Goal: Information Seeking & Learning: Learn about a topic

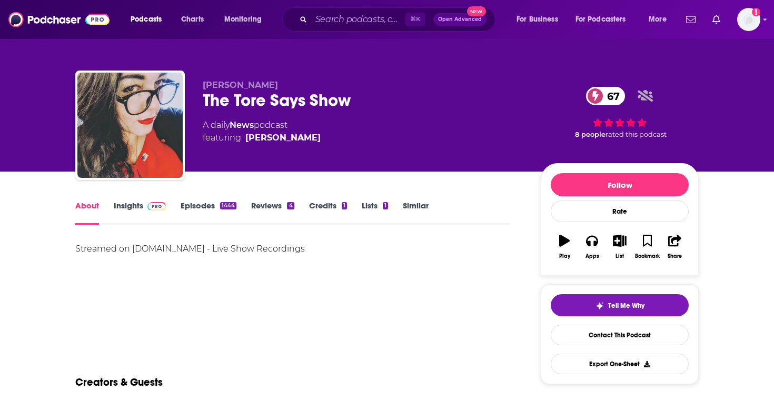
click at [142, 208] on link "Insights" at bounding box center [140, 213] width 52 height 24
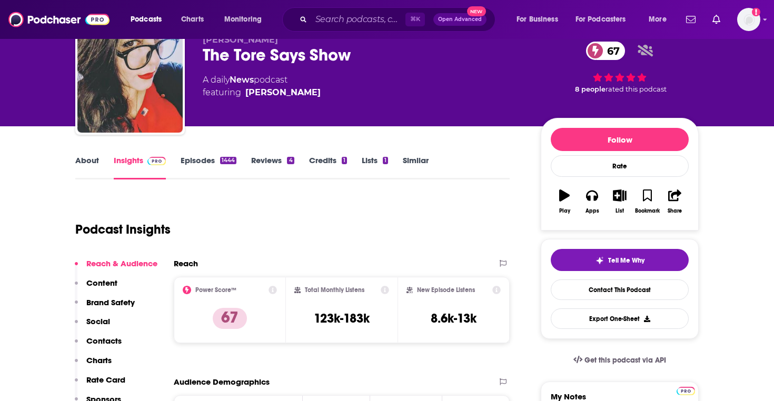
scroll to position [28, 0]
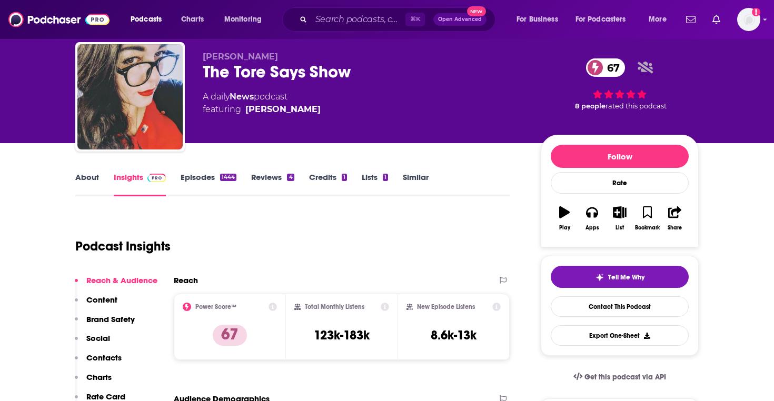
click at [84, 175] on link "About" at bounding box center [87, 184] width 24 height 24
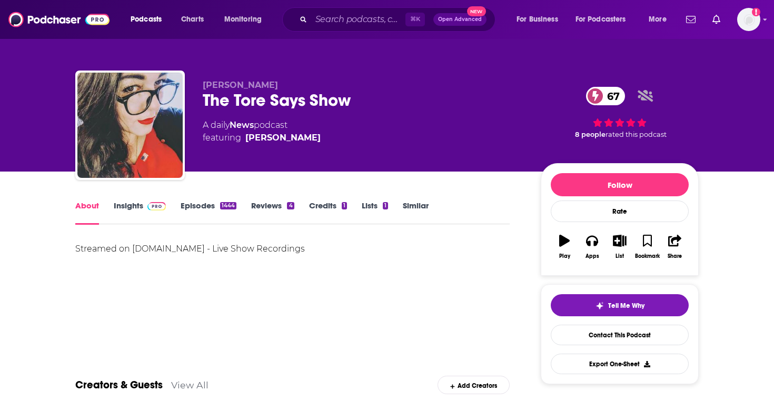
click at [205, 214] on link "Episodes 1444" at bounding box center [209, 213] width 56 height 24
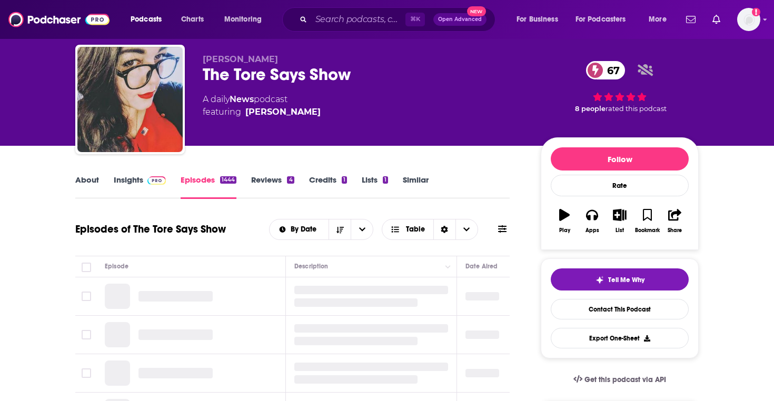
scroll to position [25, 0]
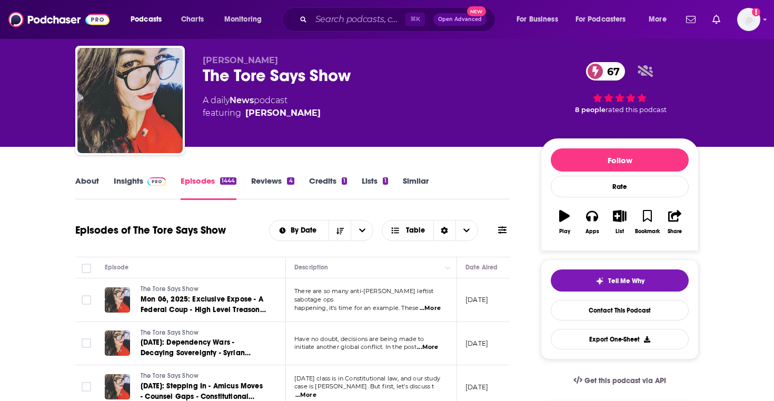
click at [436, 306] on span "...More" at bounding box center [430, 308] width 21 height 8
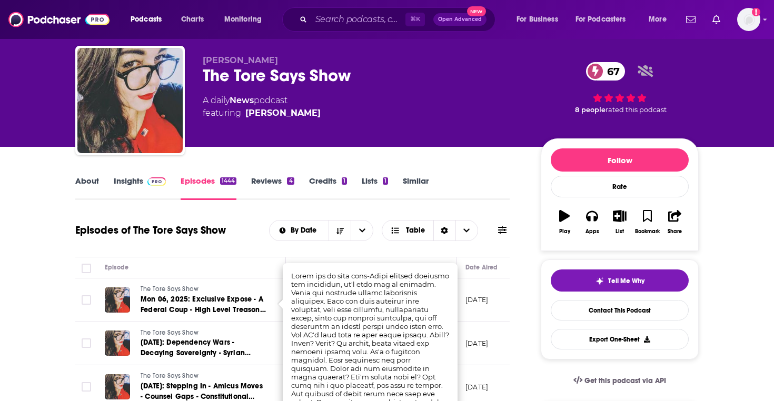
scroll to position [223, 0]
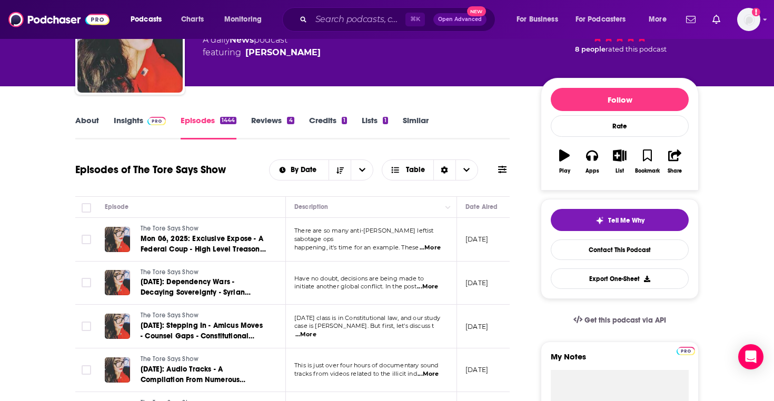
scroll to position [84, 0]
